Goal: Task Accomplishment & Management: Use online tool/utility

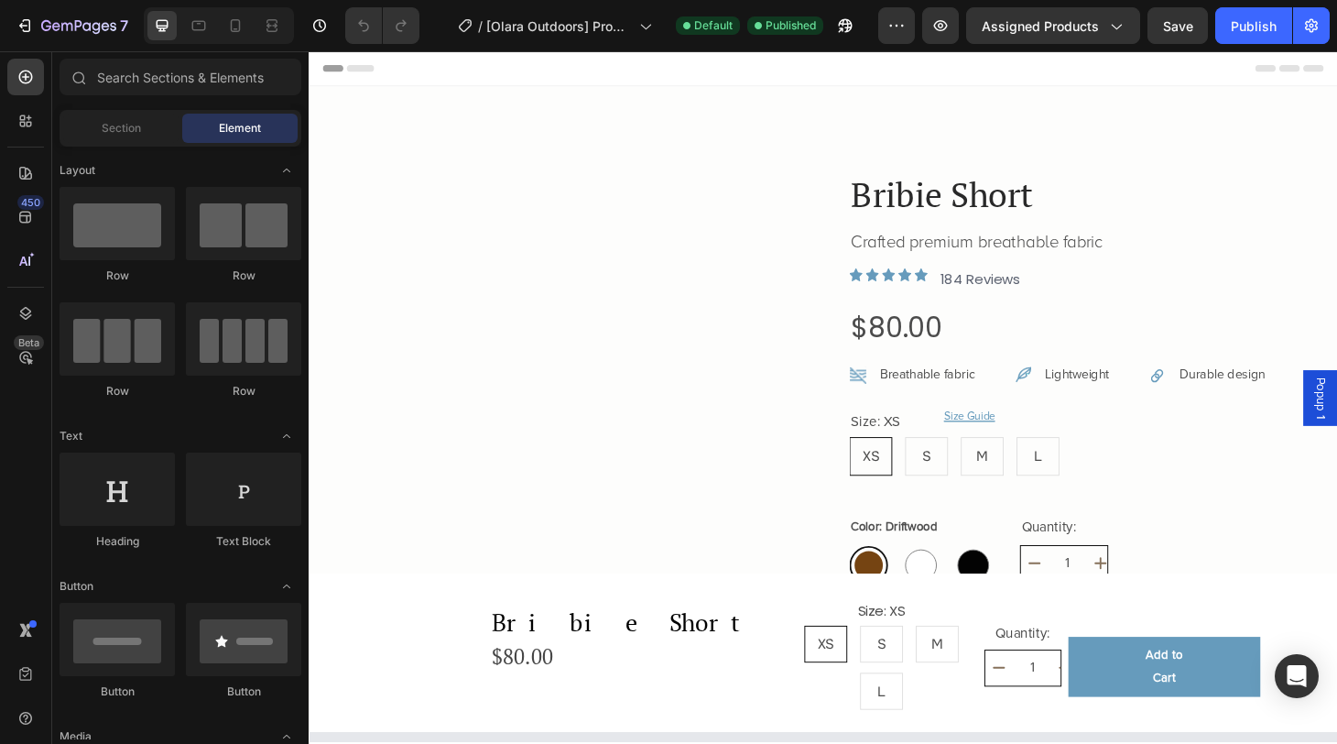
radio input "false"
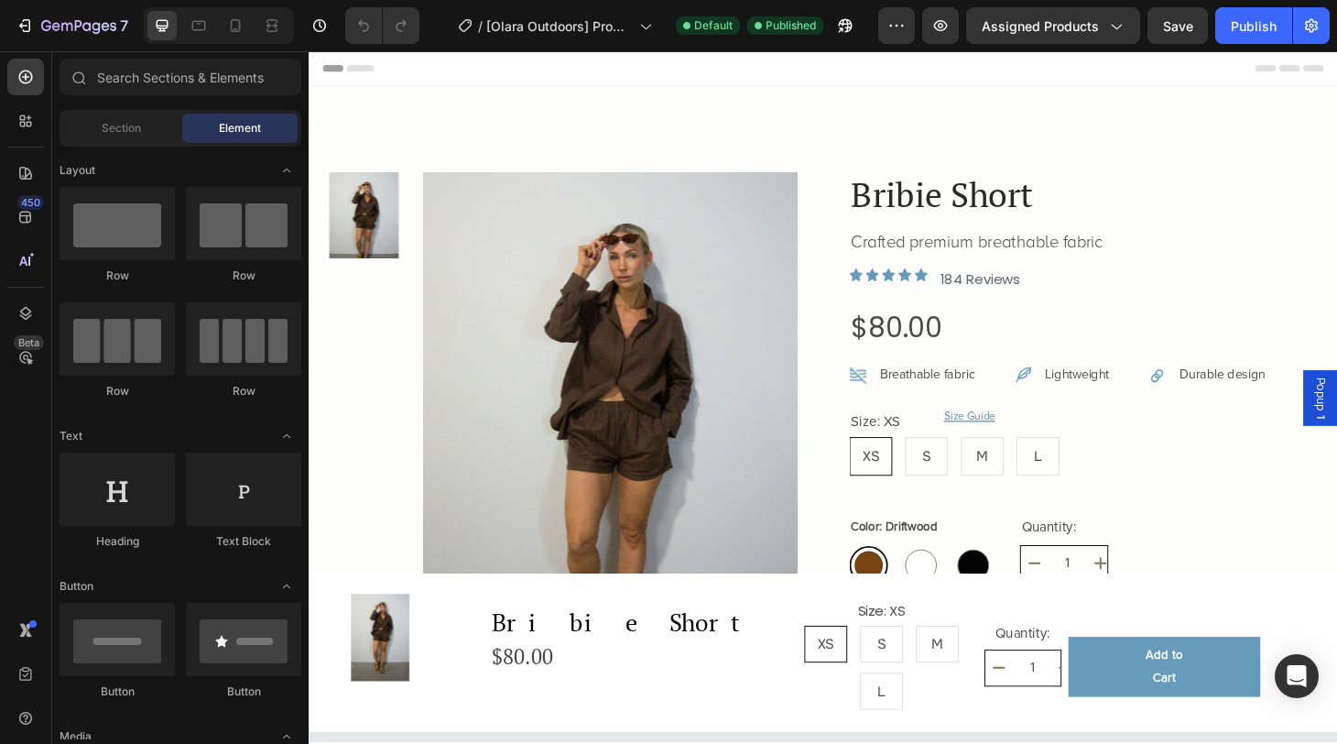
radio input "false"
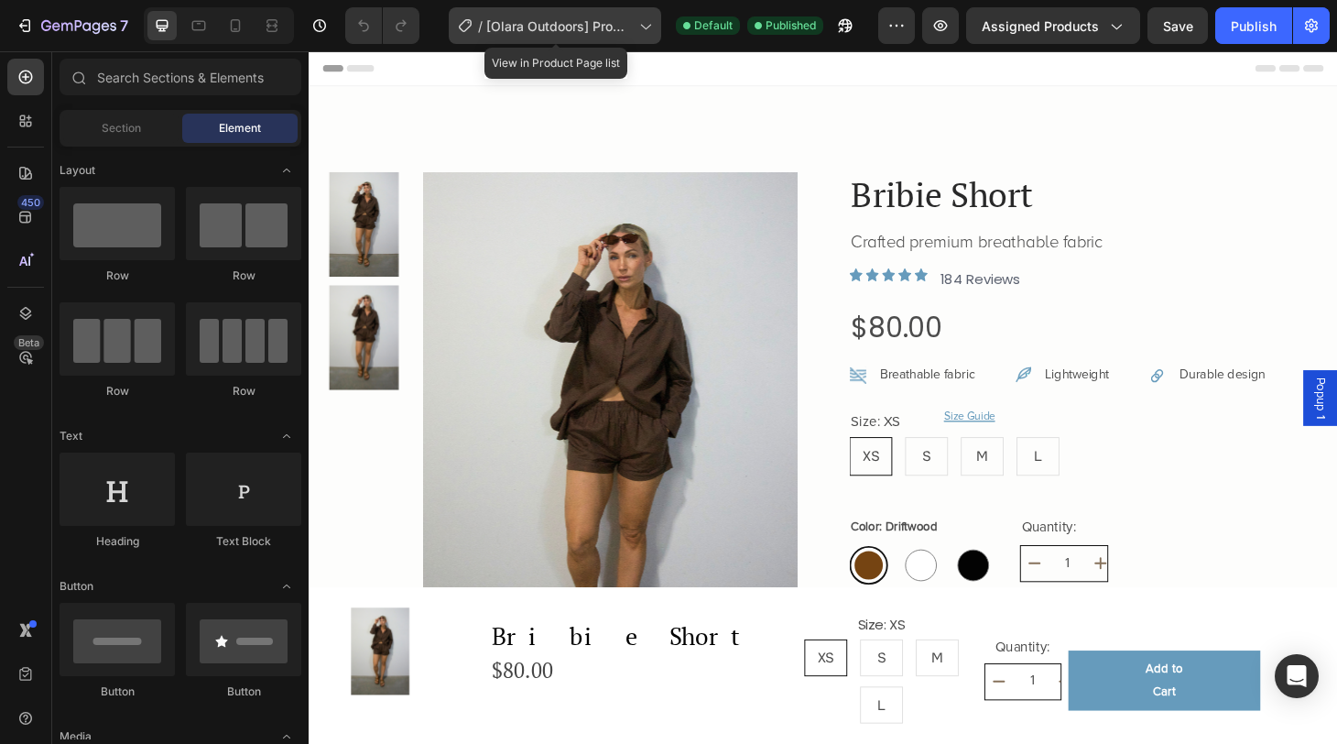
click at [645, 29] on icon at bounding box center [645, 25] width 18 height 18
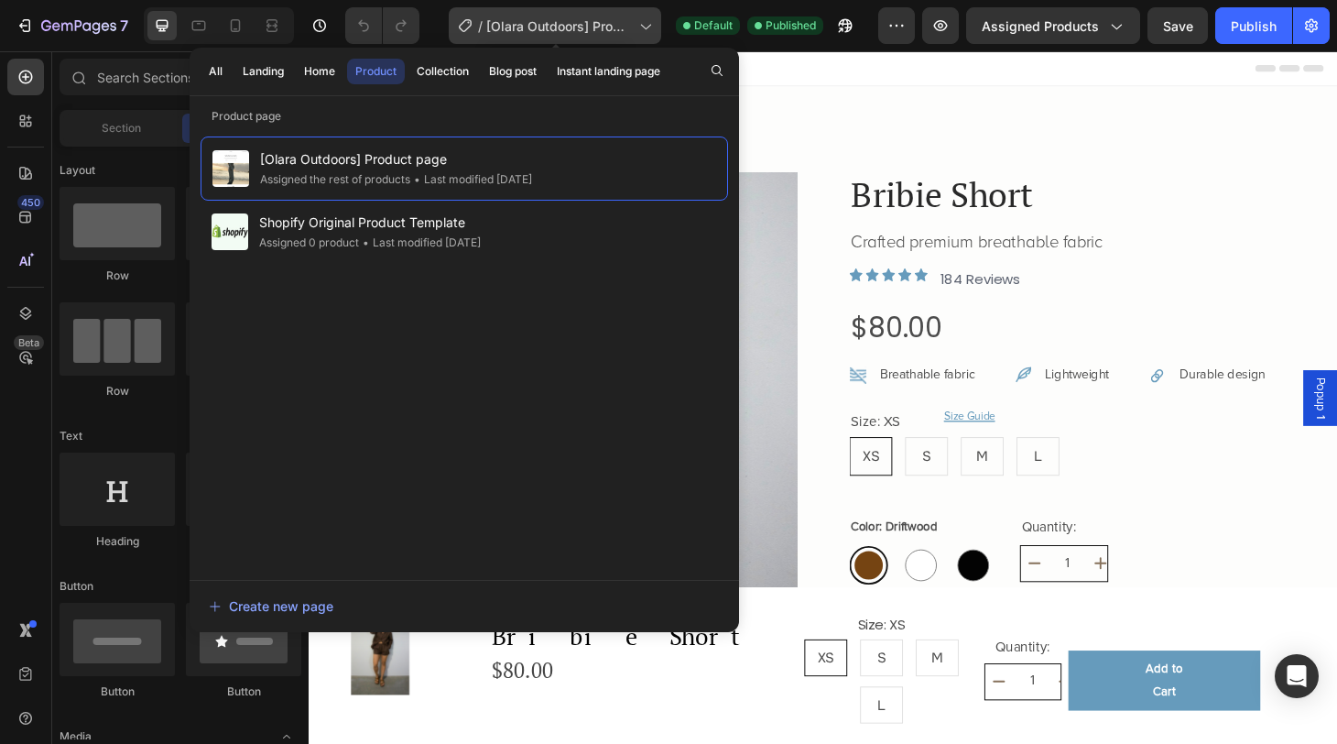
click at [595, 34] on span "[Olara Outdoors] Product page" at bounding box center [559, 25] width 146 height 19
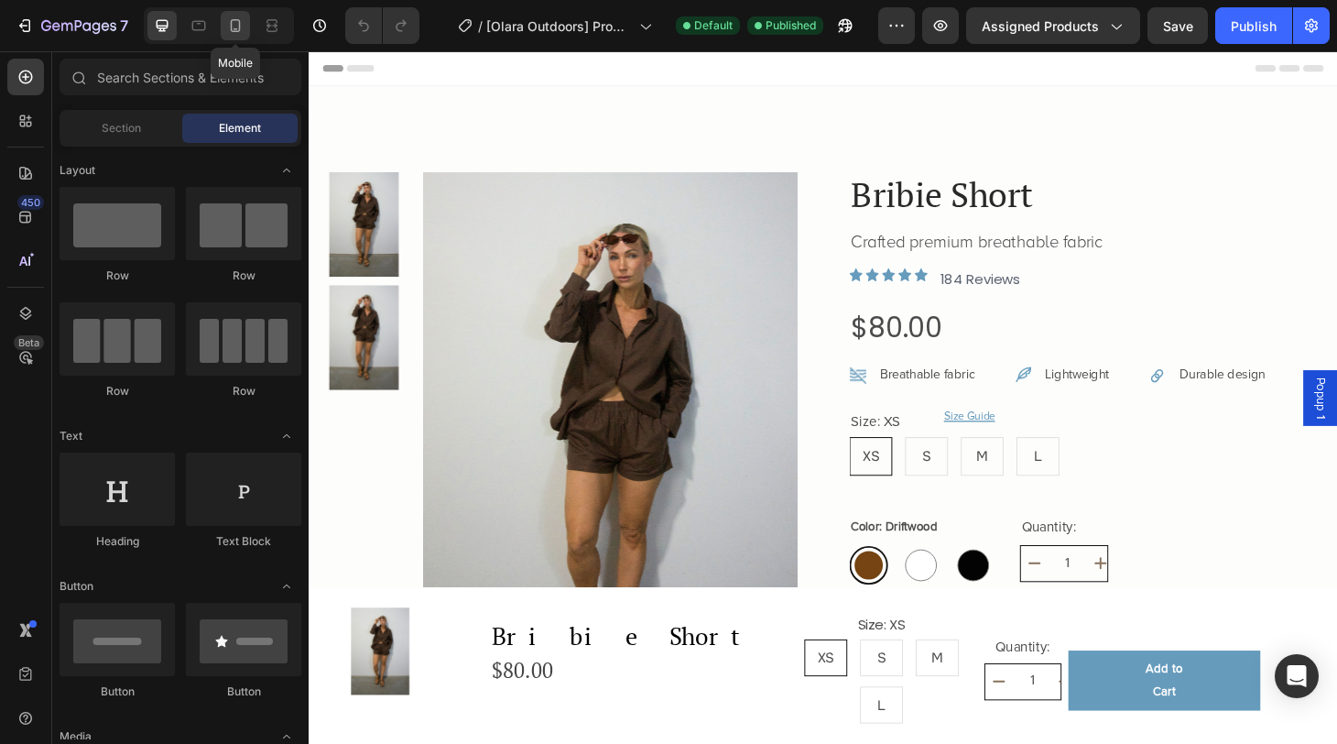
click at [243, 28] on icon at bounding box center [235, 25] width 18 height 18
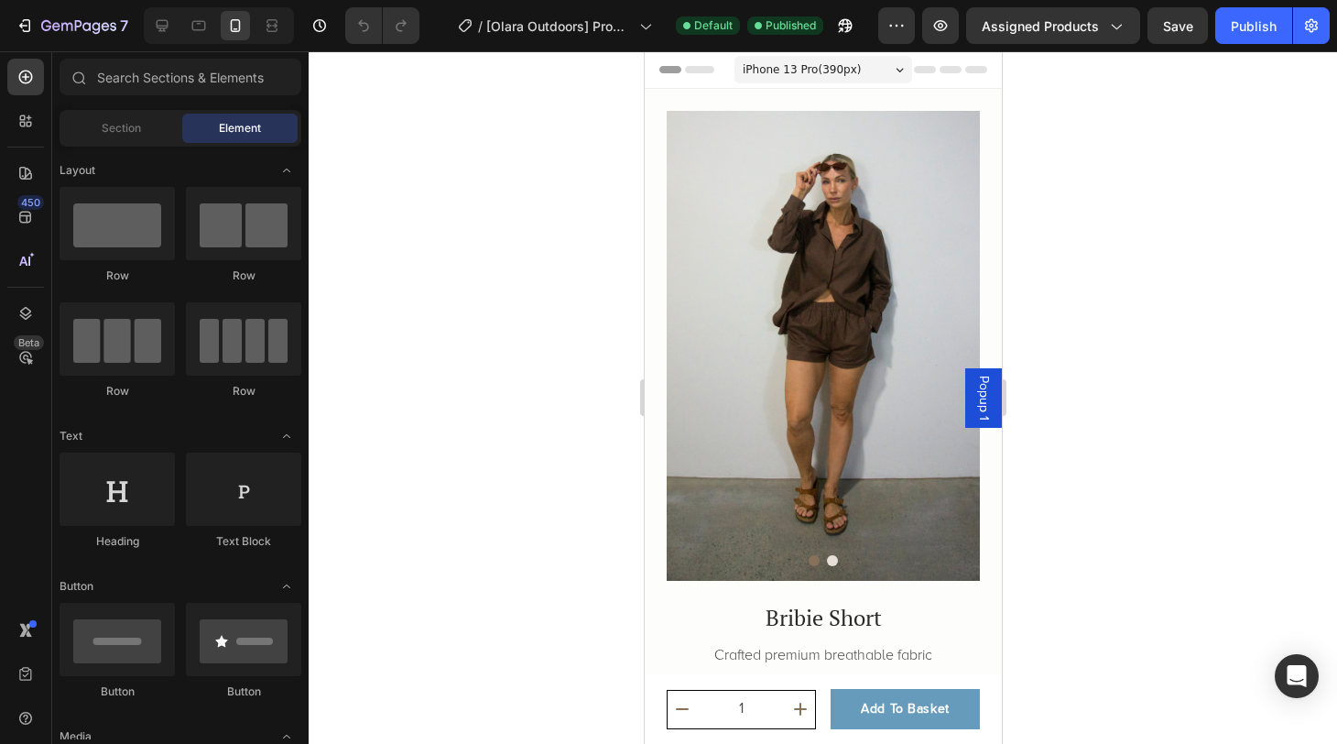
click at [841, 70] on span "iPhone 13 Pro ( 390 px)" at bounding box center [801, 69] width 118 height 18
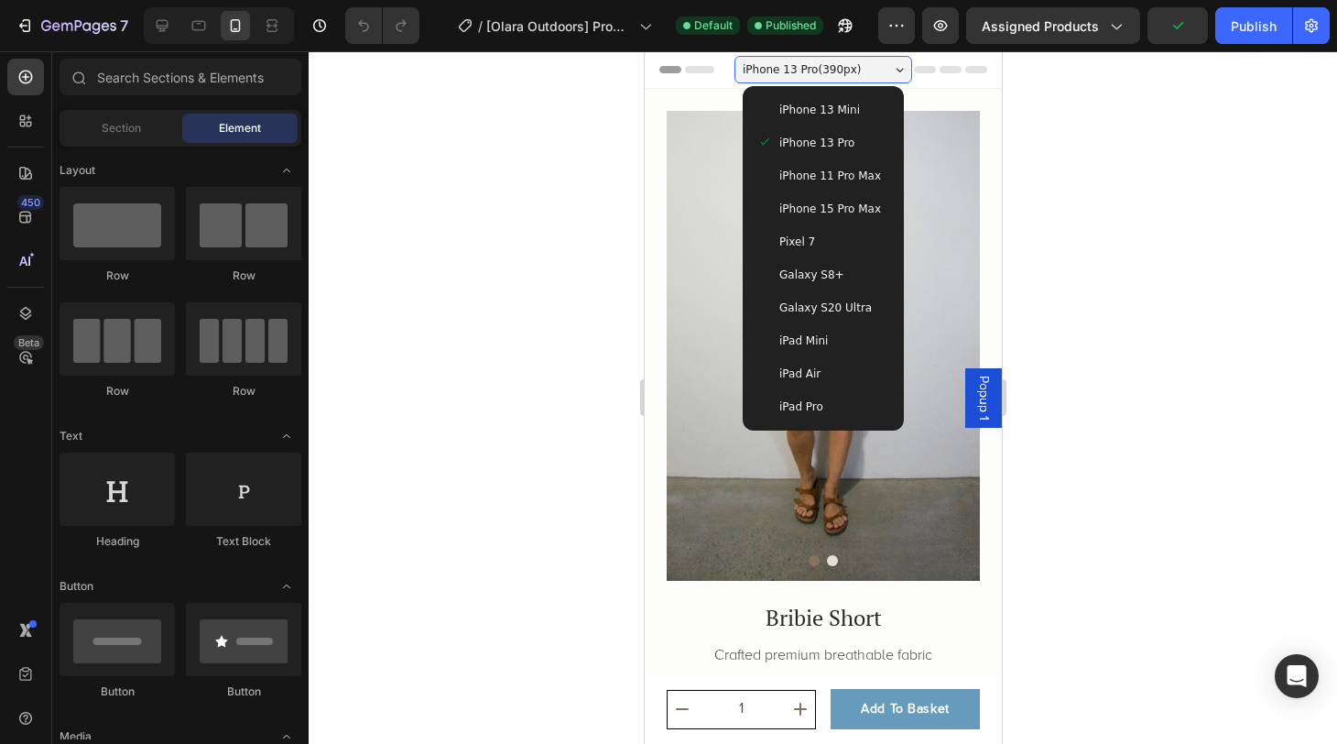
click at [824, 113] on span "iPhone 13 Mini" at bounding box center [818, 110] width 81 height 18
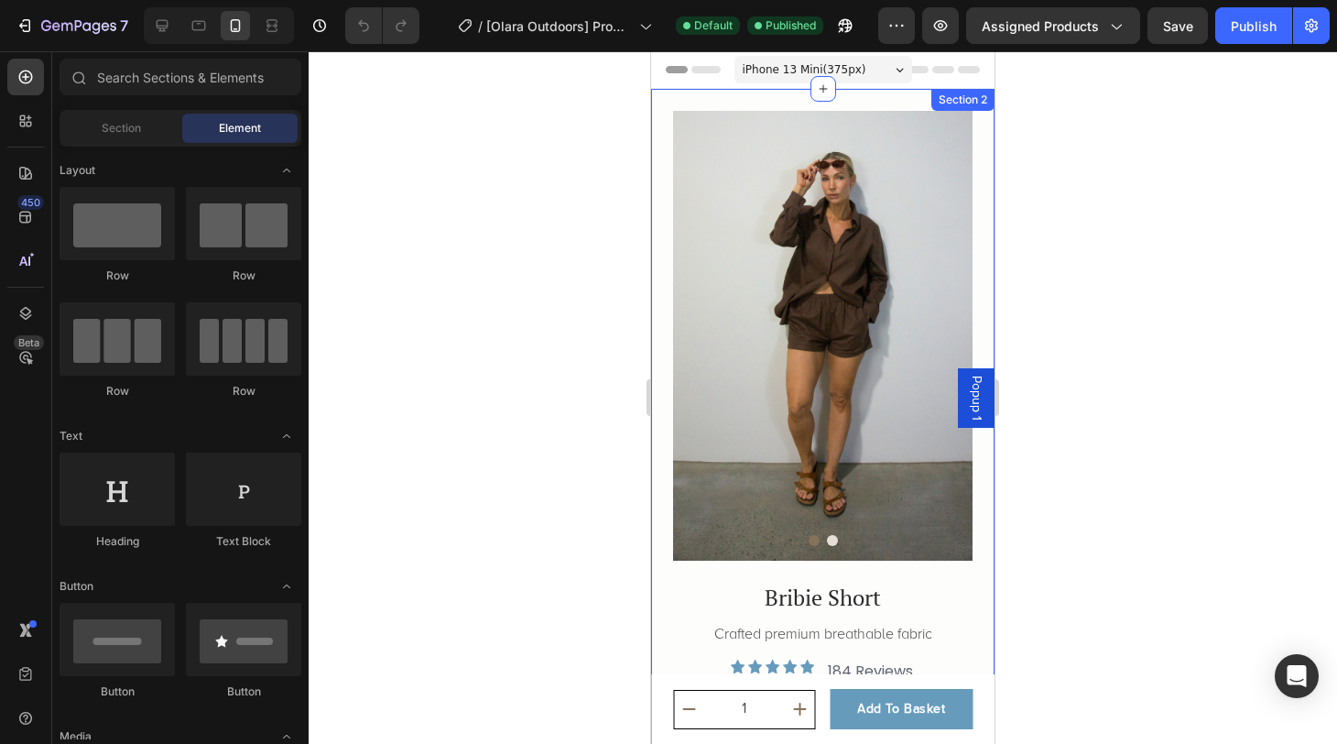
click at [821, 74] on span "iPhone 13 Mini ( 375 px)" at bounding box center [805, 69] width 124 height 18
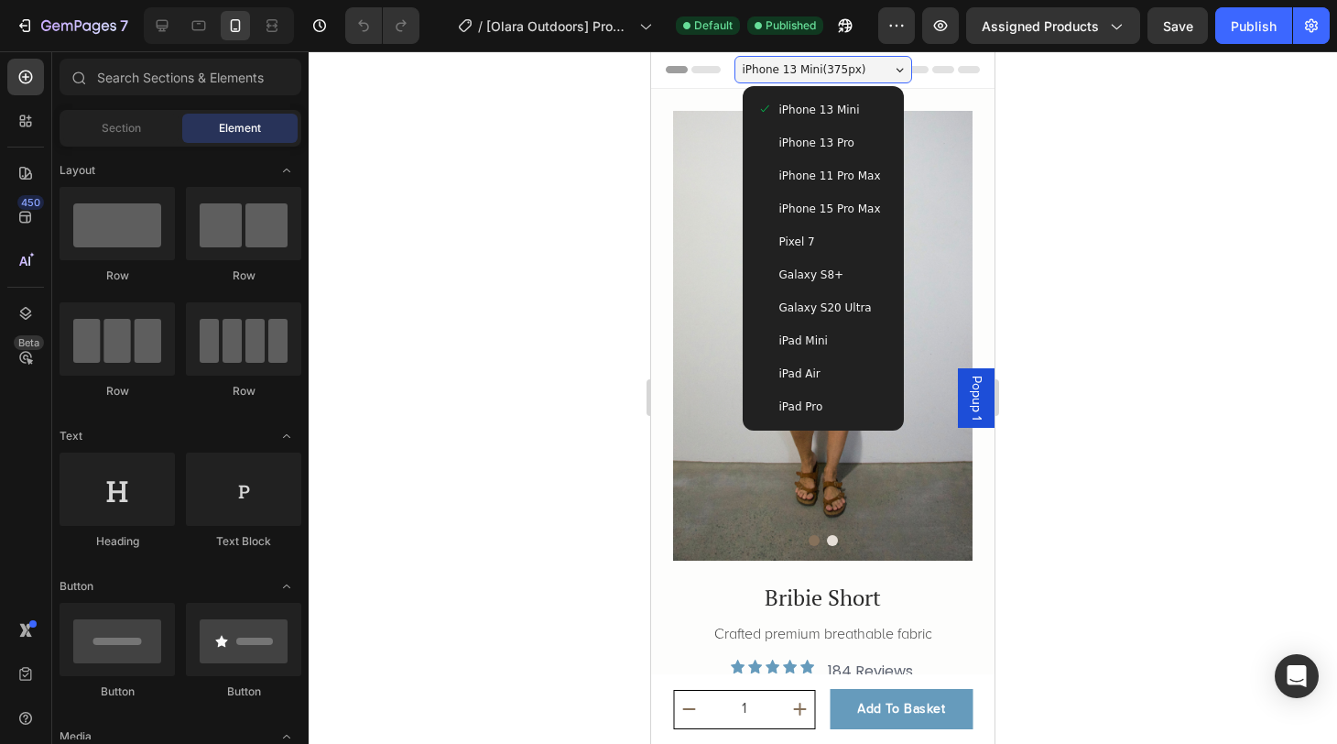
click at [826, 143] on span "iPhone 13 Pro" at bounding box center [816, 143] width 75 height 18
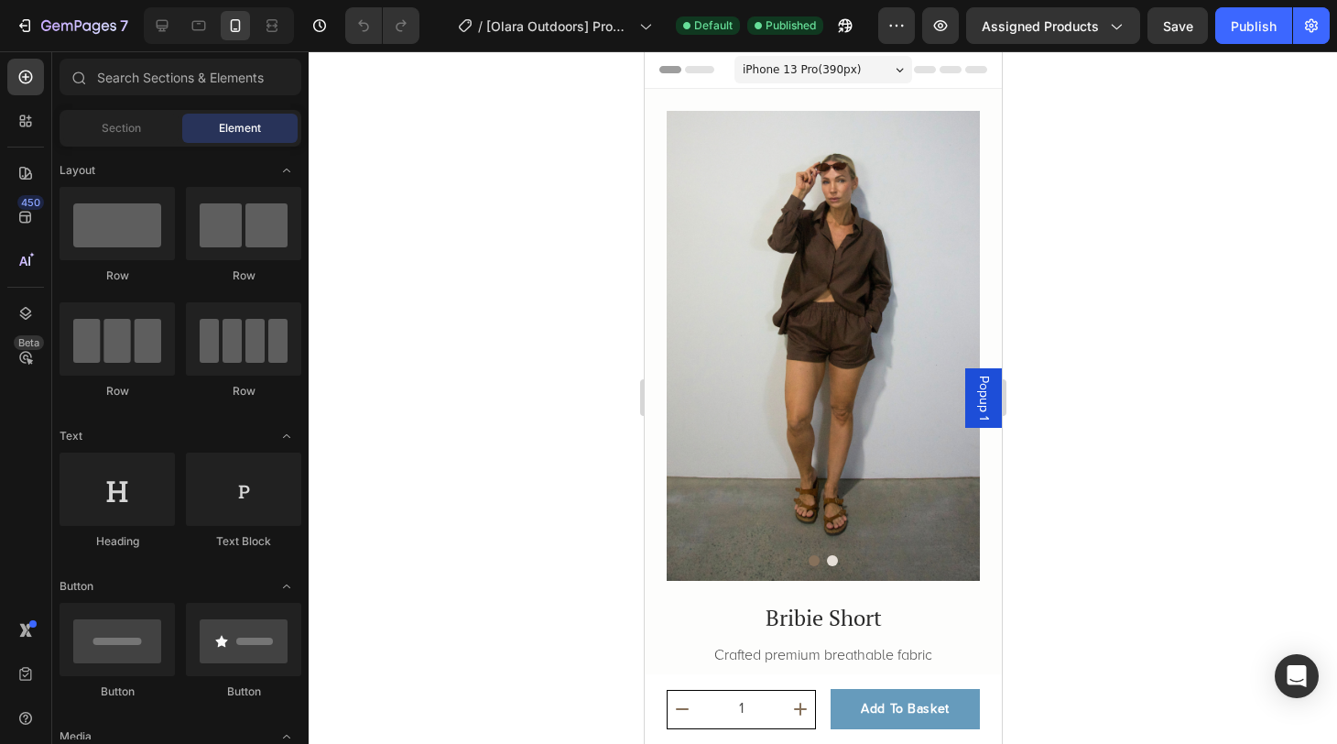
click at [843, 61] on span "iPhone 13 Pro ( 390 px)" at bounding box center [801, 69] width 118 height 18
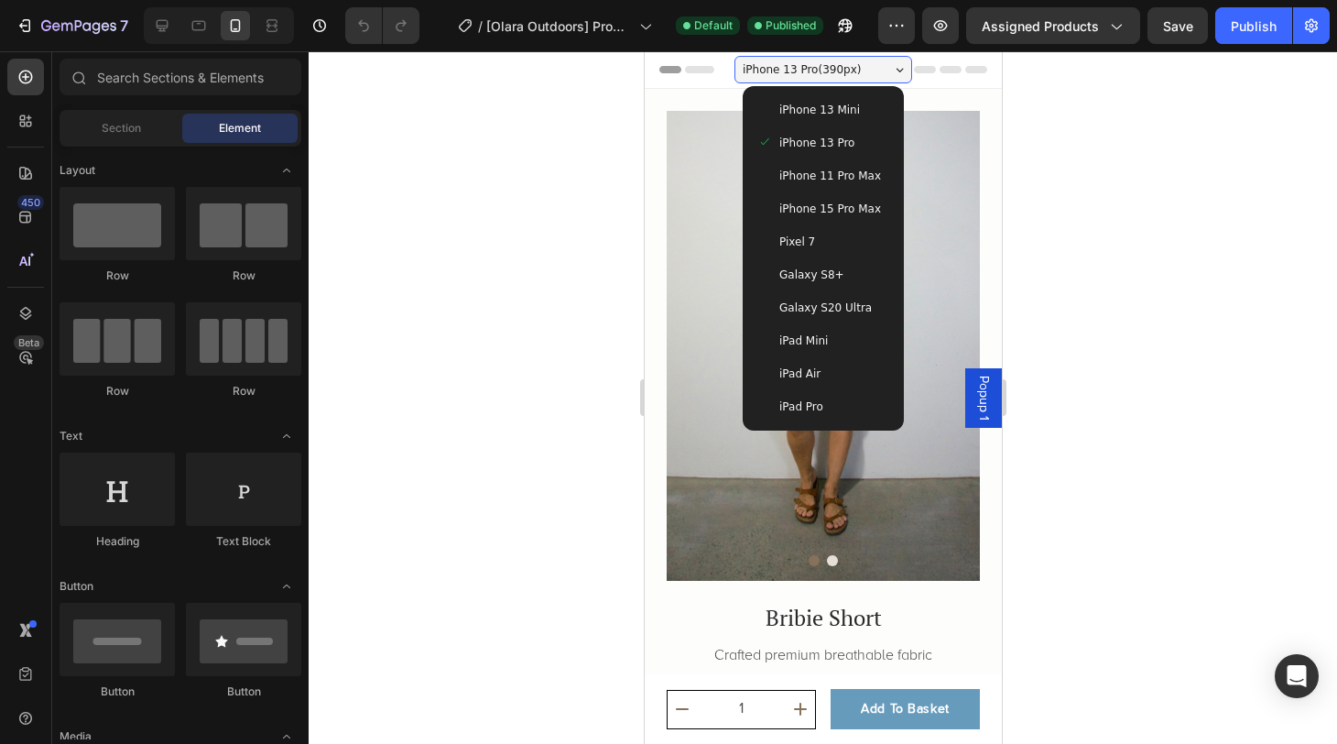
click at [830, 346] on div "iPad Mini" at bounding box center [822, 341] width 132 height 18
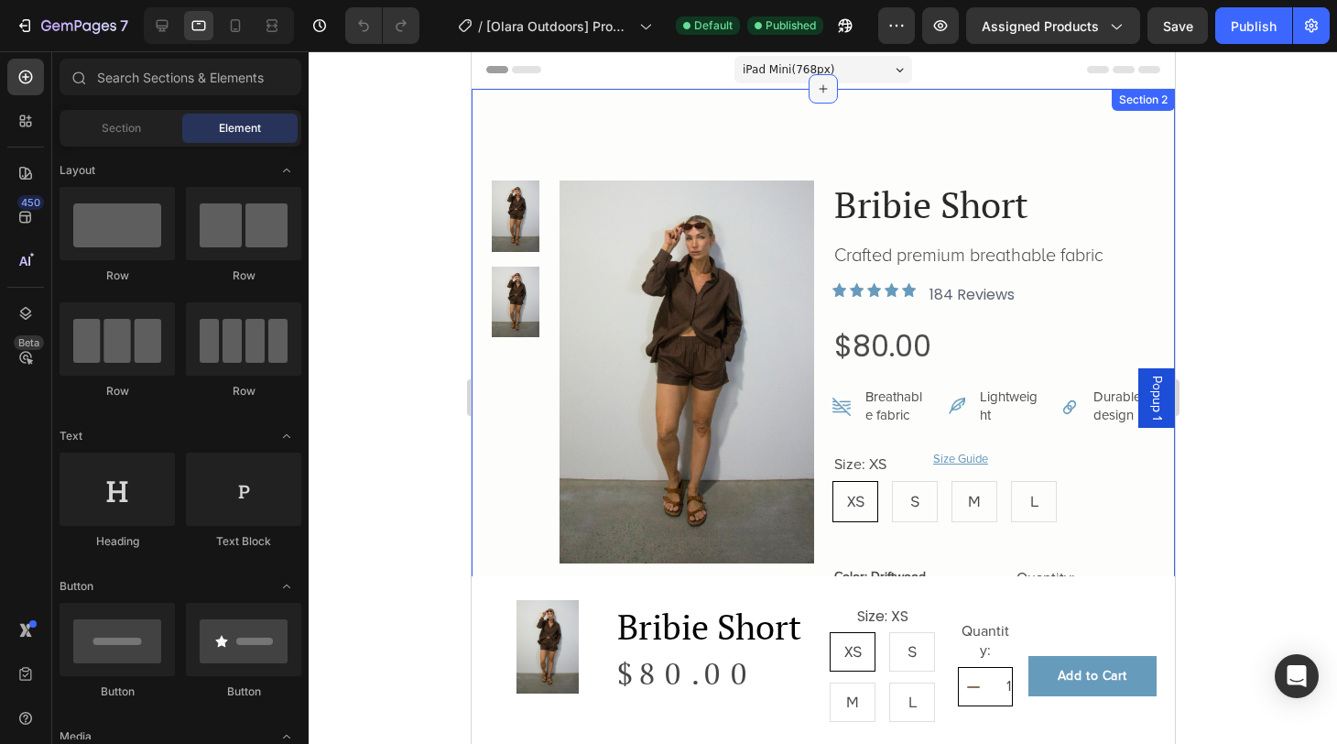
click at [825, 75] on div at bounding box center [822, 88] width 29 height 29
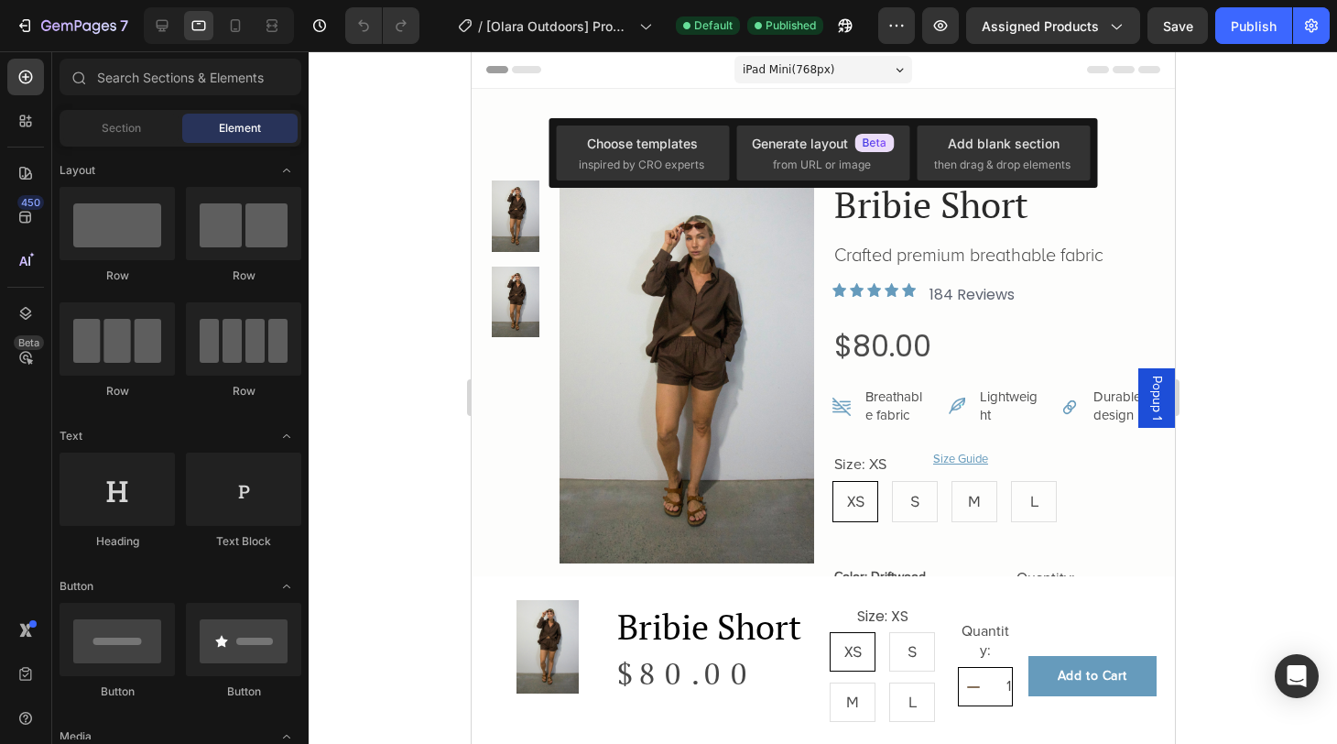
click at [875, 66] on div "iPad Mini ( 768 px)" at bounding box center [823, 69] width 178 height 27
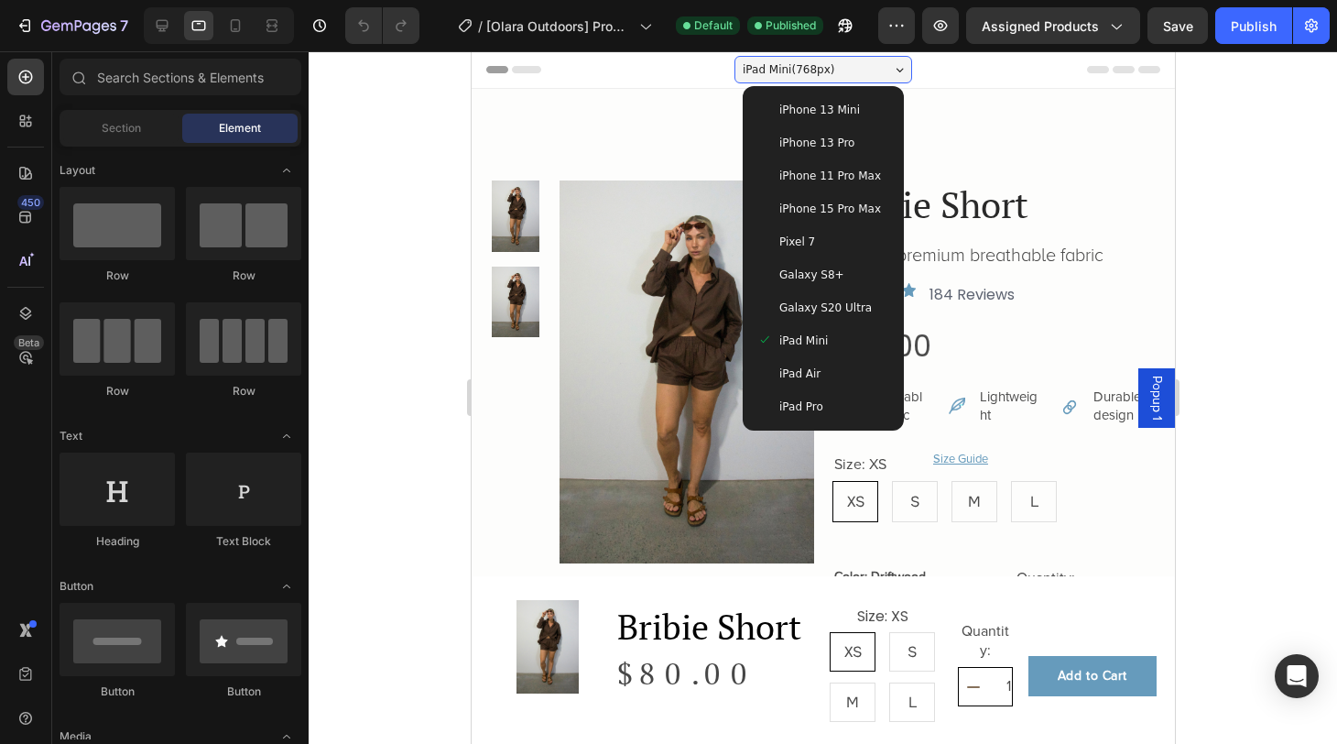
click at [1239, 179] on div at bounding box center [823, 397] width 1028 height 692
click at [835, 146] on span "iPhone 13 Pro" at bounding box center [815, 143] width 75 height 18
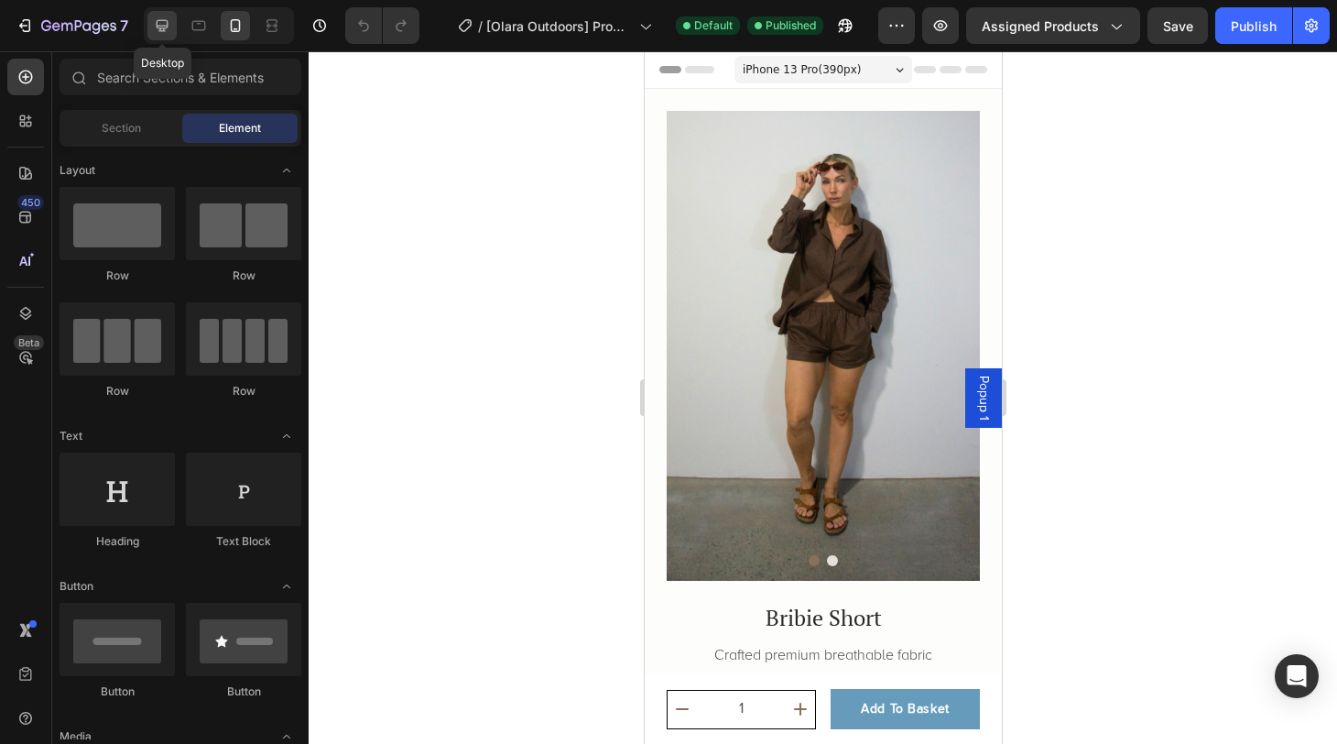
click at [166, 28] on icon at bounding box center [163, 26] width 12 height 12
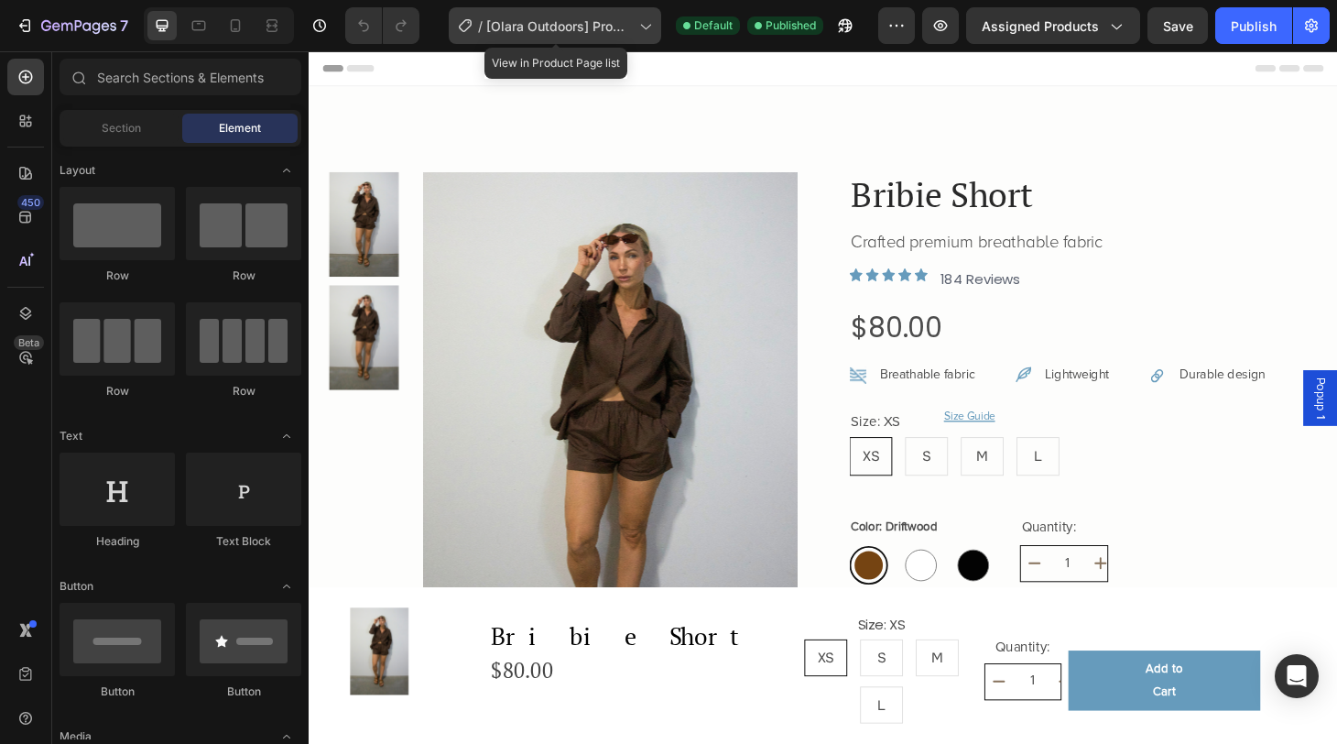
click at [603, 35] on span "[Olara Outdoors] Product page" at bounding box center [559, 25] width 146 height 19
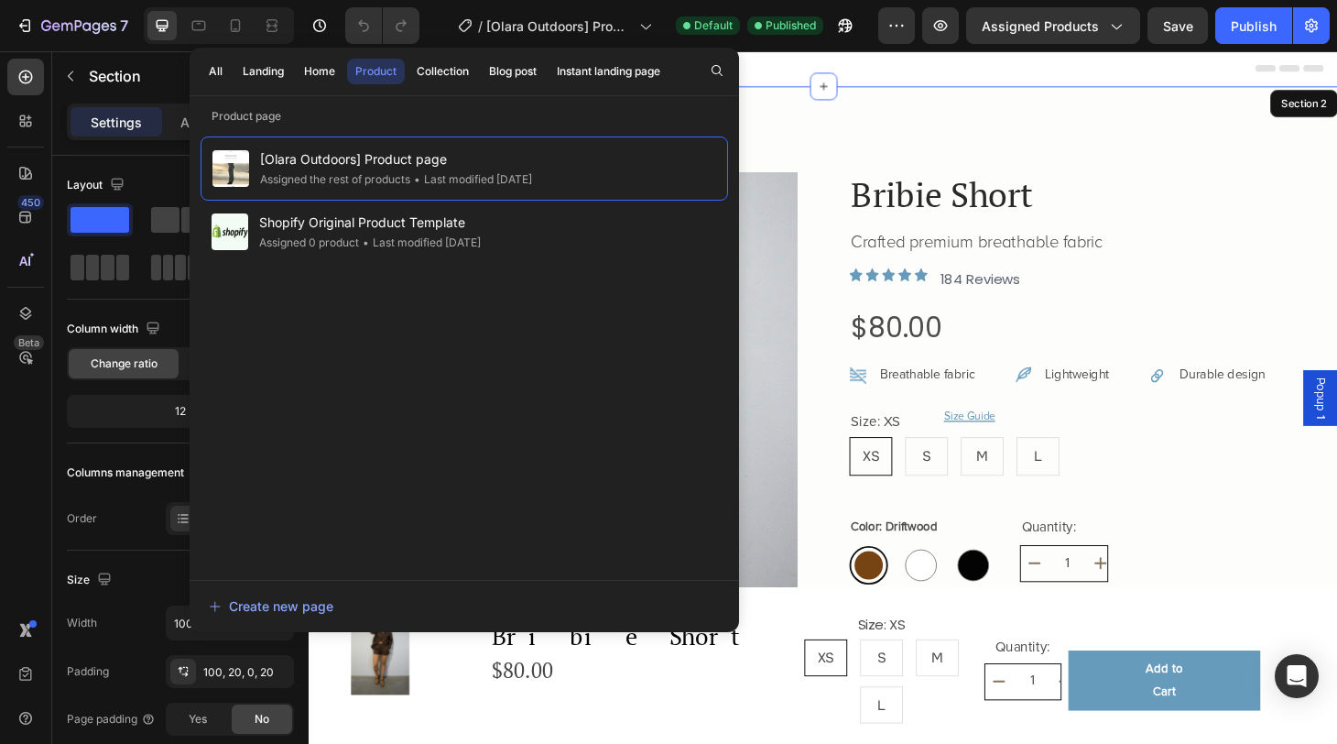
click at [1022, 138] on div "Product Images Bribie Short Product Title Crafted premium breathable fabric Tex…" at bounding box center [858, 706] width 1099 height 1235
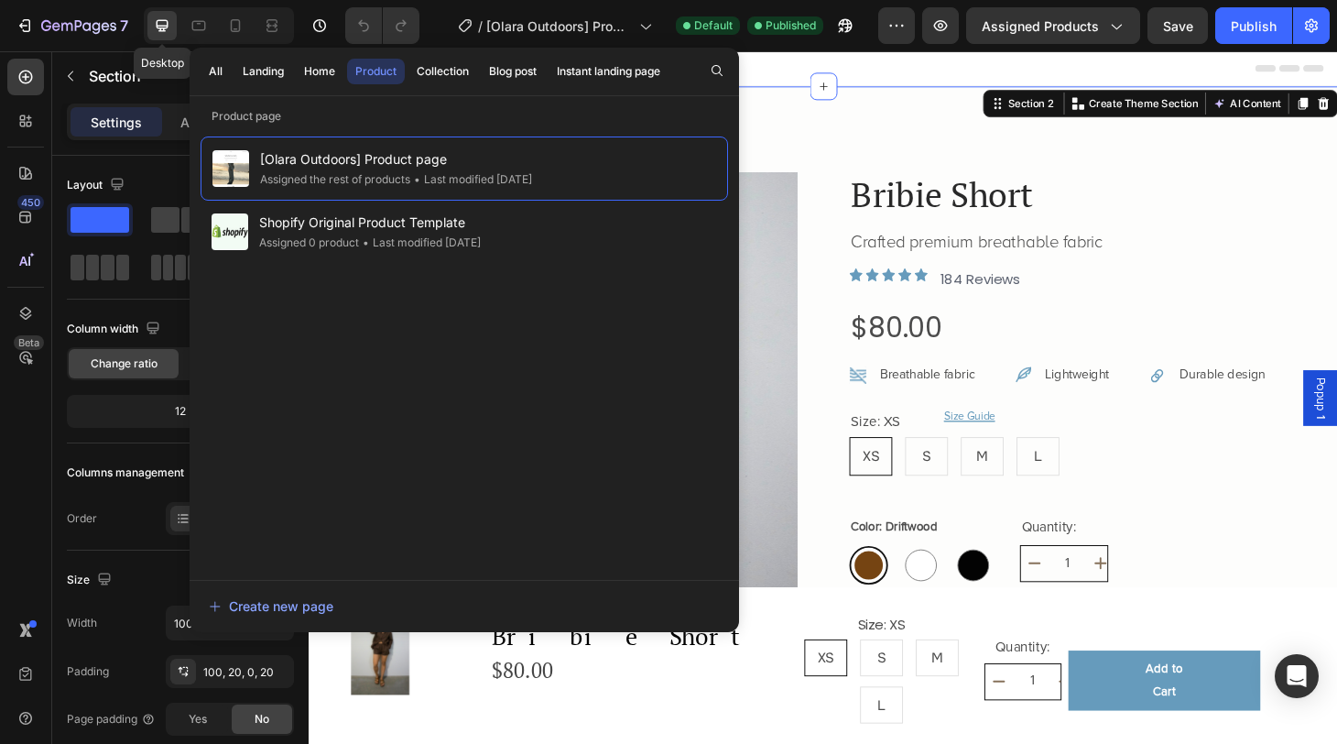
click at [155, 33] on icon at bounding box center [162, 25] width 18 height 18
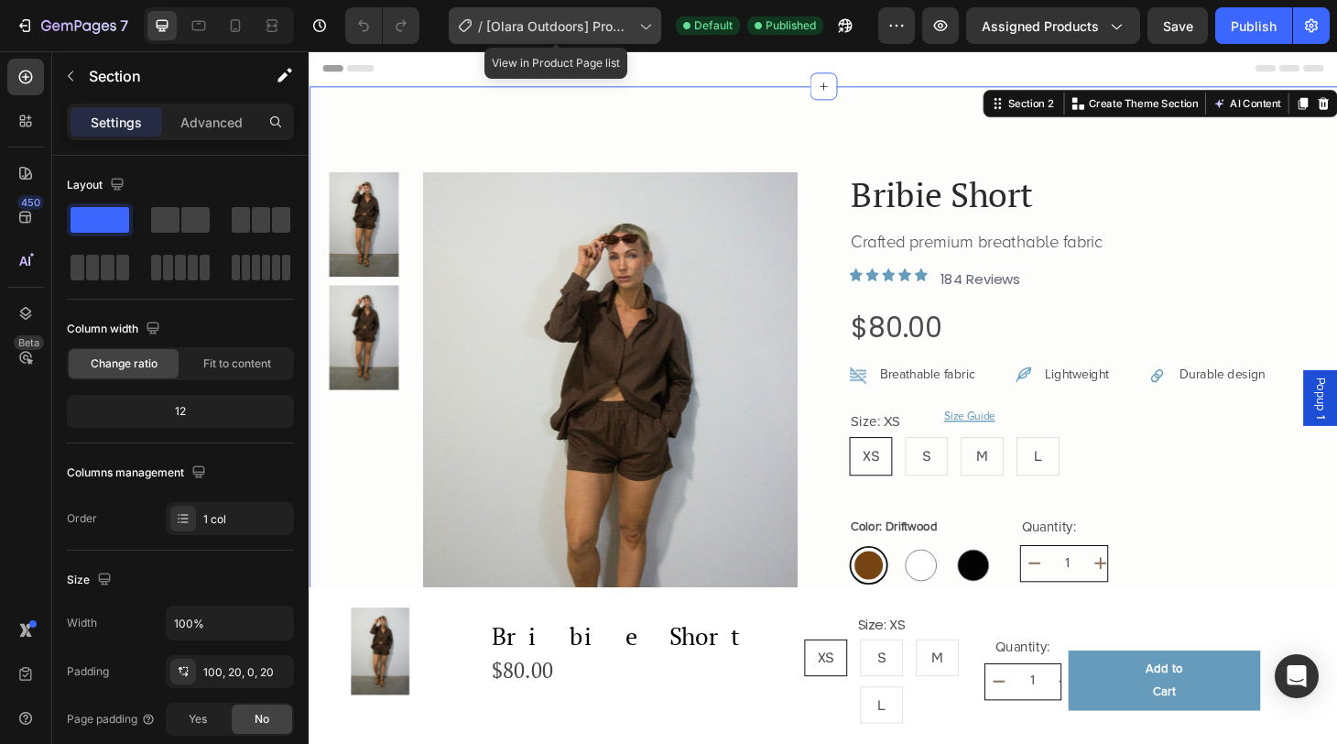
click at [603, 16] on span "[Olara Outdoors] Product page" at bounding box center [559, 25] width 146 height 19
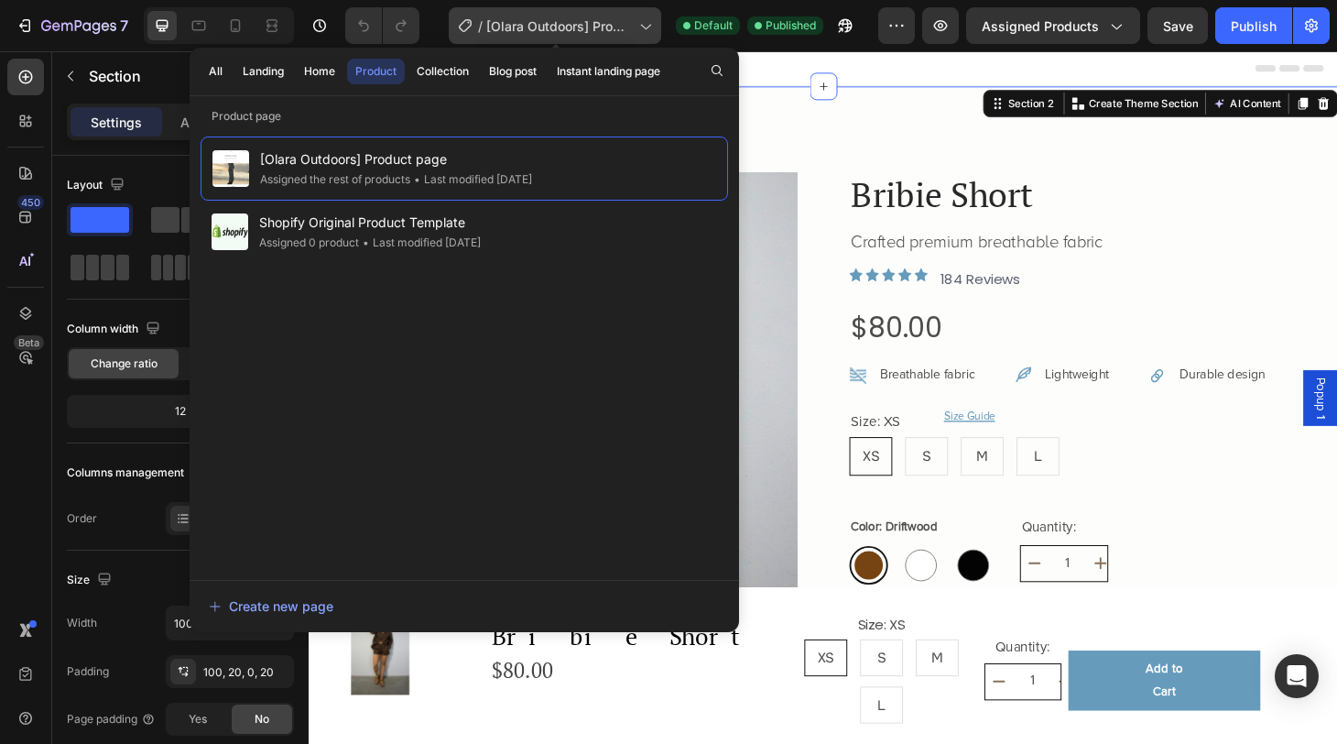
click at [603, 16] on span "[Olara Outdoors] Product page" at bounding box center [559, 25] width 146 height 19
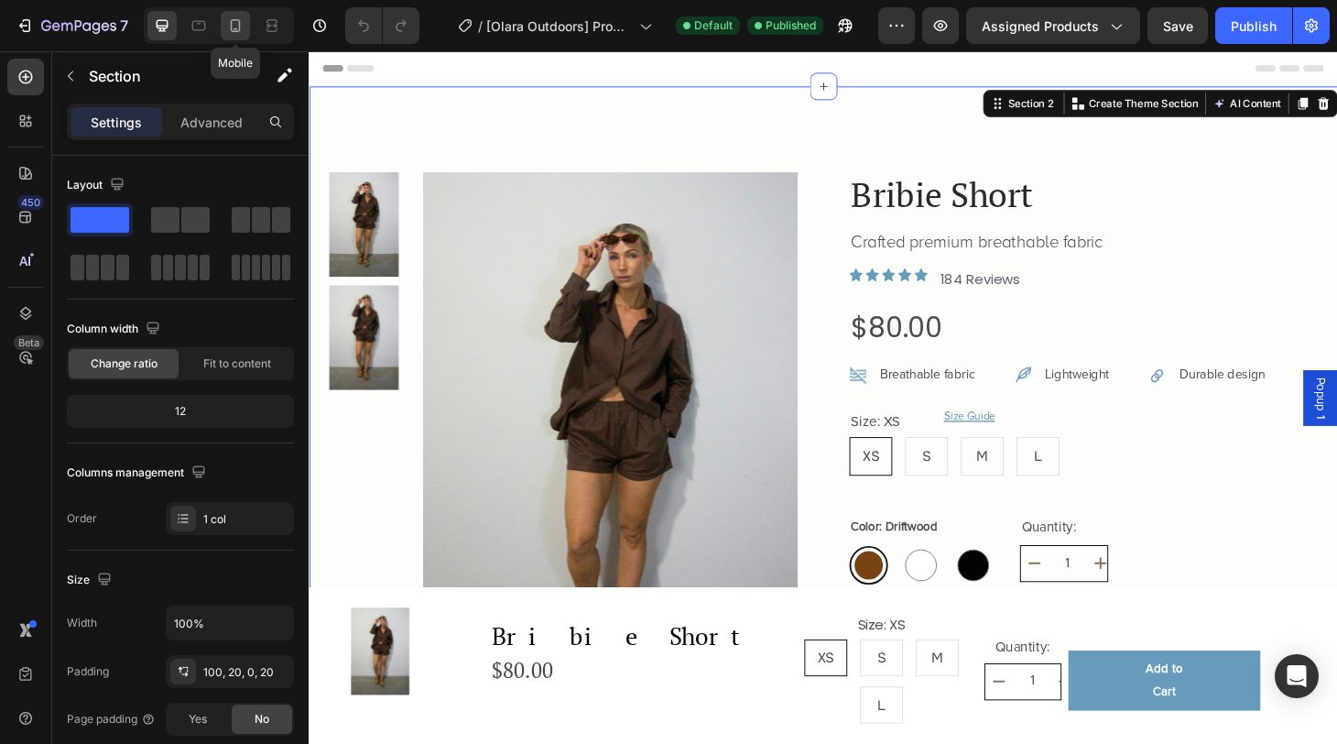
click at [242, 28] on icon at bounding box center [235, 25] width 18 height 18
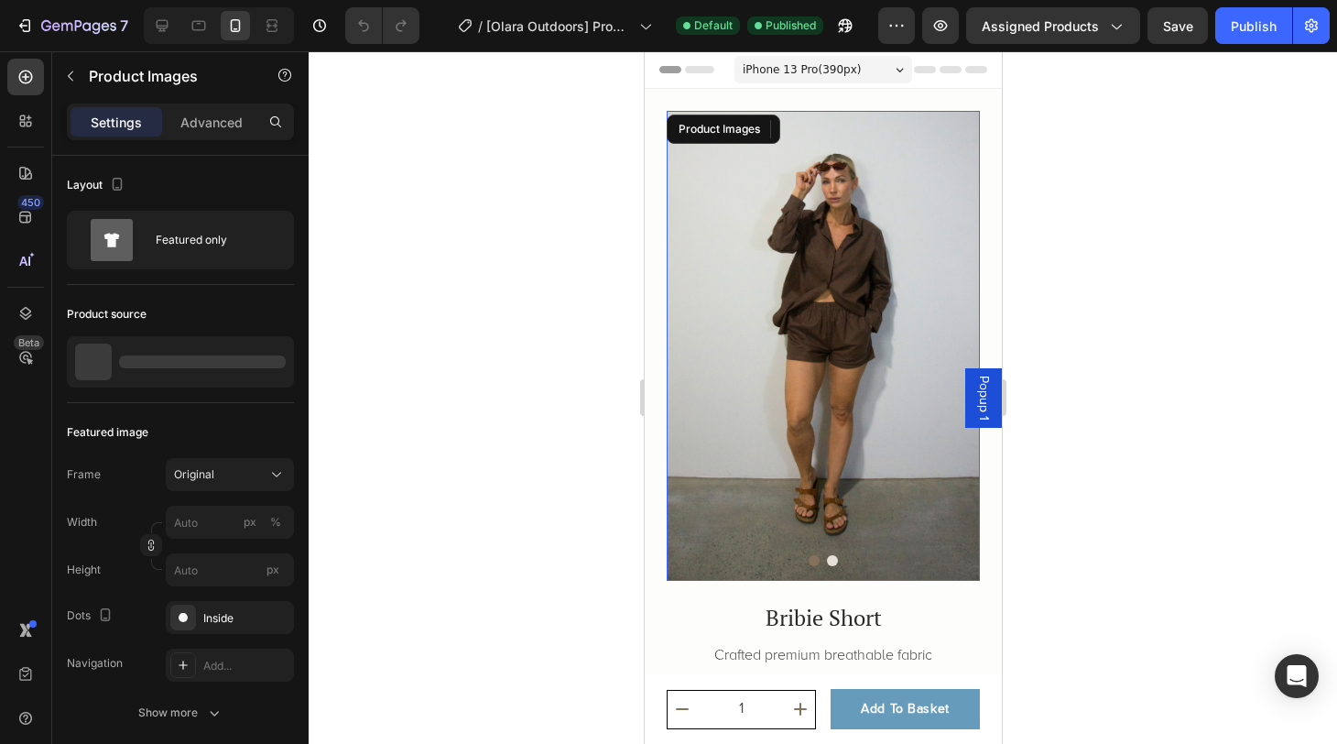
click at [813, 560] on button "Dot" at bounding box center [813, 560] width 11 height 11
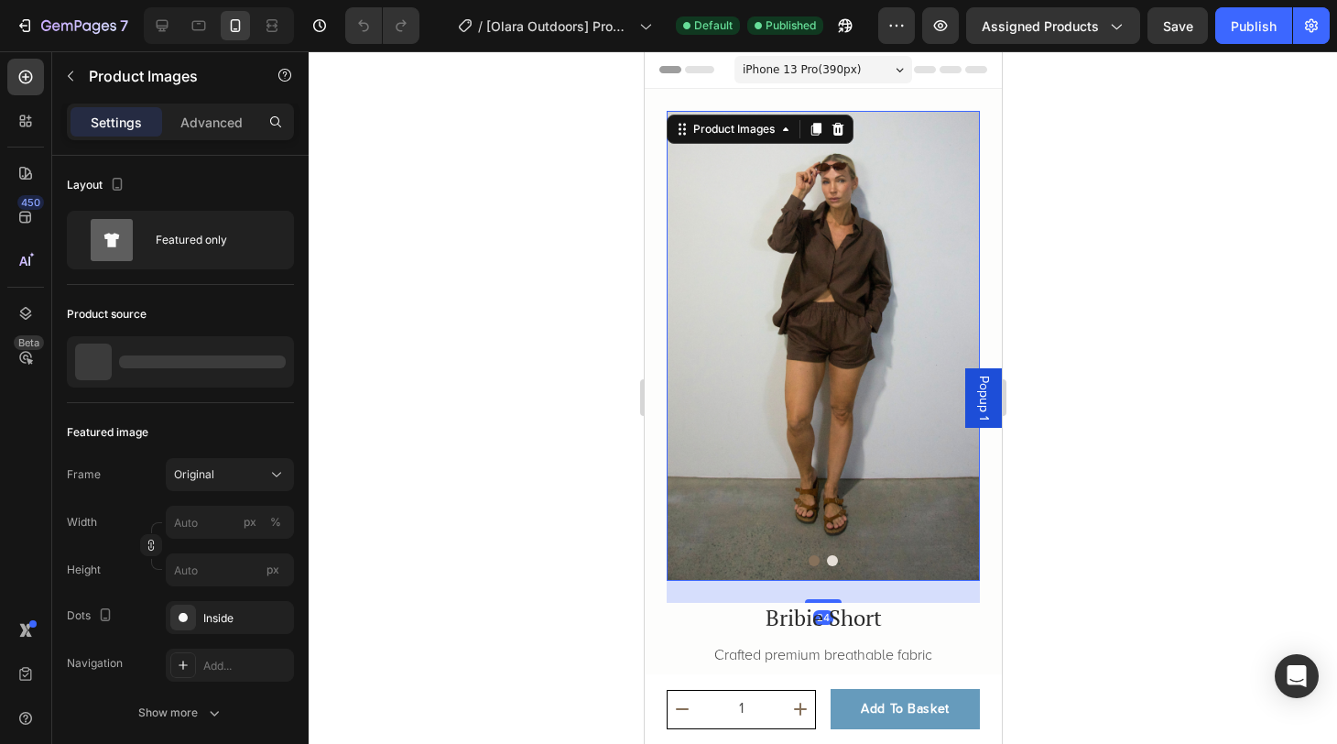
click at [813, 560] on button "Dot" at bounding box center [813, 560] width 11 height 11
click at [832, 562] on button "Dot" at bounding box center [831, 560] width 11 height 11
click at [1066, 422] on div at bounding box center [823, 397] width 1028 height 692
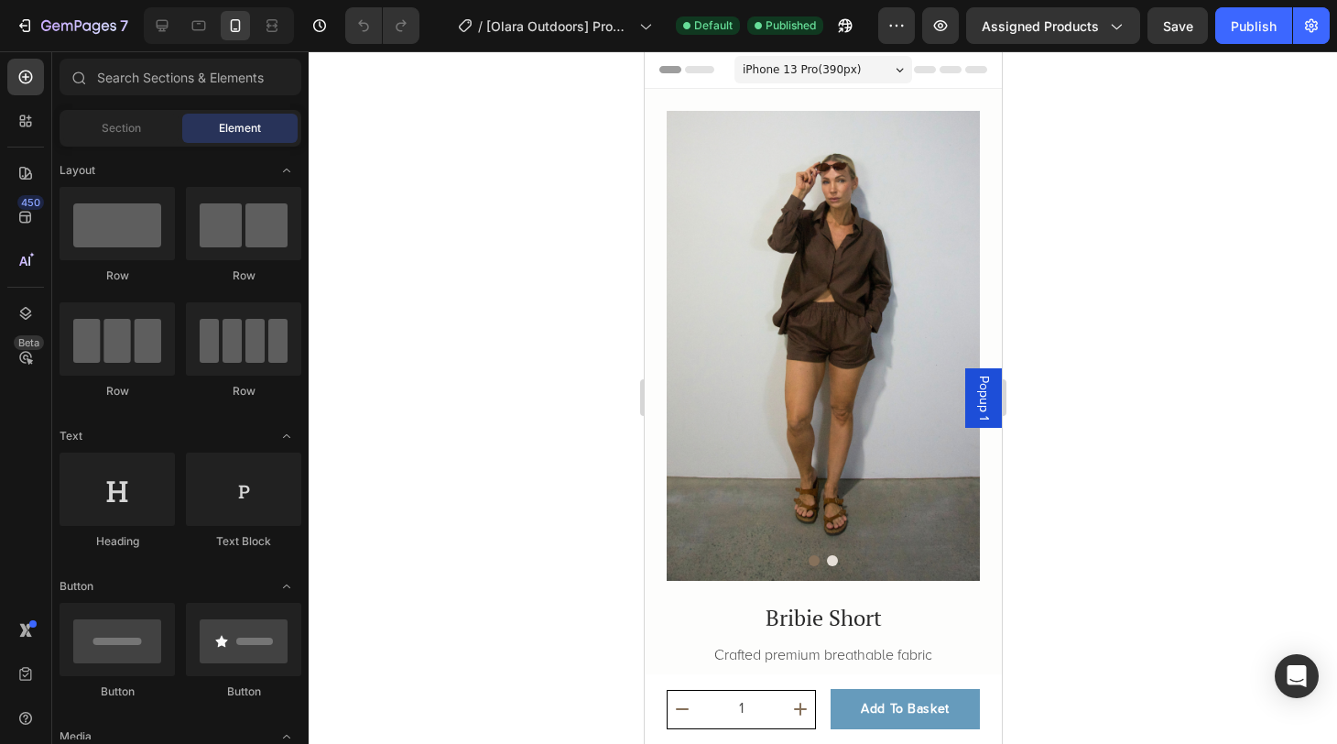
click at [836, 70] on span "iPhone 13 Pro ( 390 px)" at bounding box center [801, 69] width 118 height 18
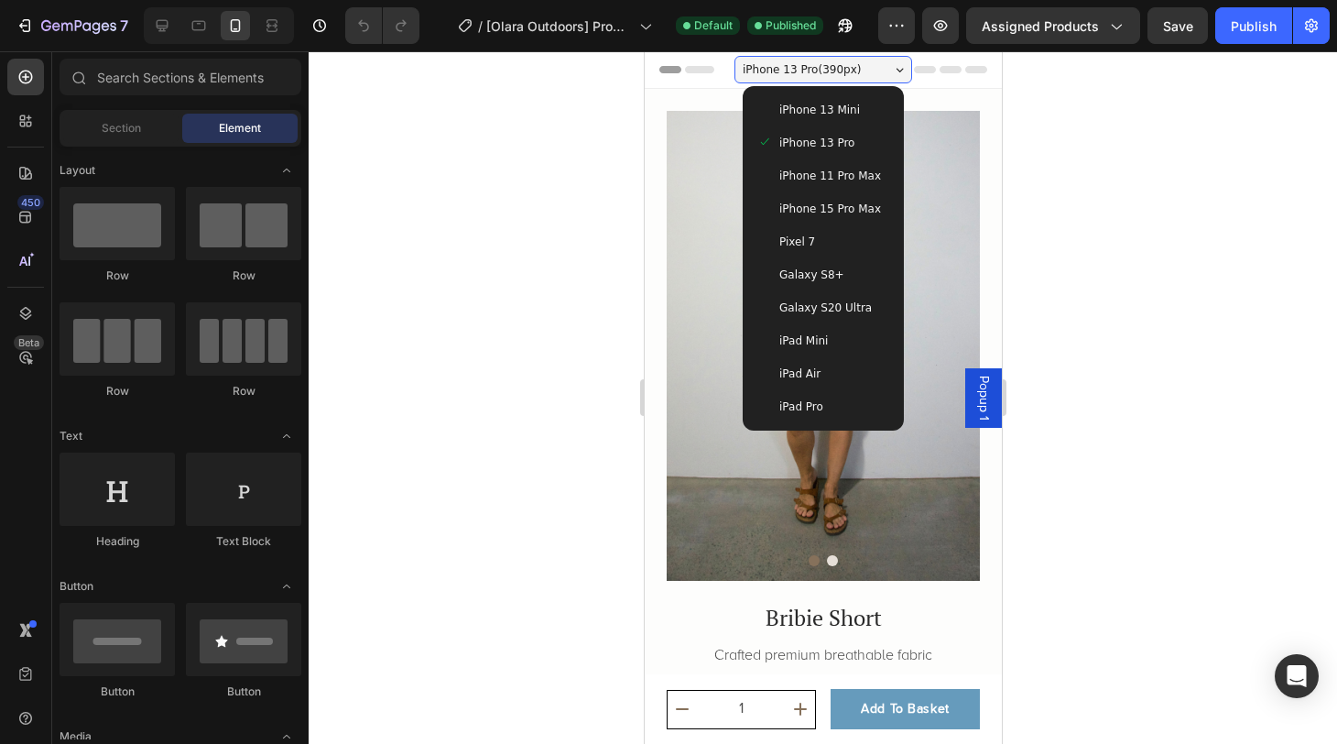
click at [1153, 313] on div at bounding box center [823, 397] width 1028 height 692
click at [508, 450] on div at bounding box center [823, 397] width 1028 height 692
click at [1157, 619] on div at bounding box center [823, 397] width 1028 height 692
click at [839, 136] on span "iPhone 13 Pro" at bounding box center [815, 143] width 75 height 18
